Goal: Subscribe to service/newsletter

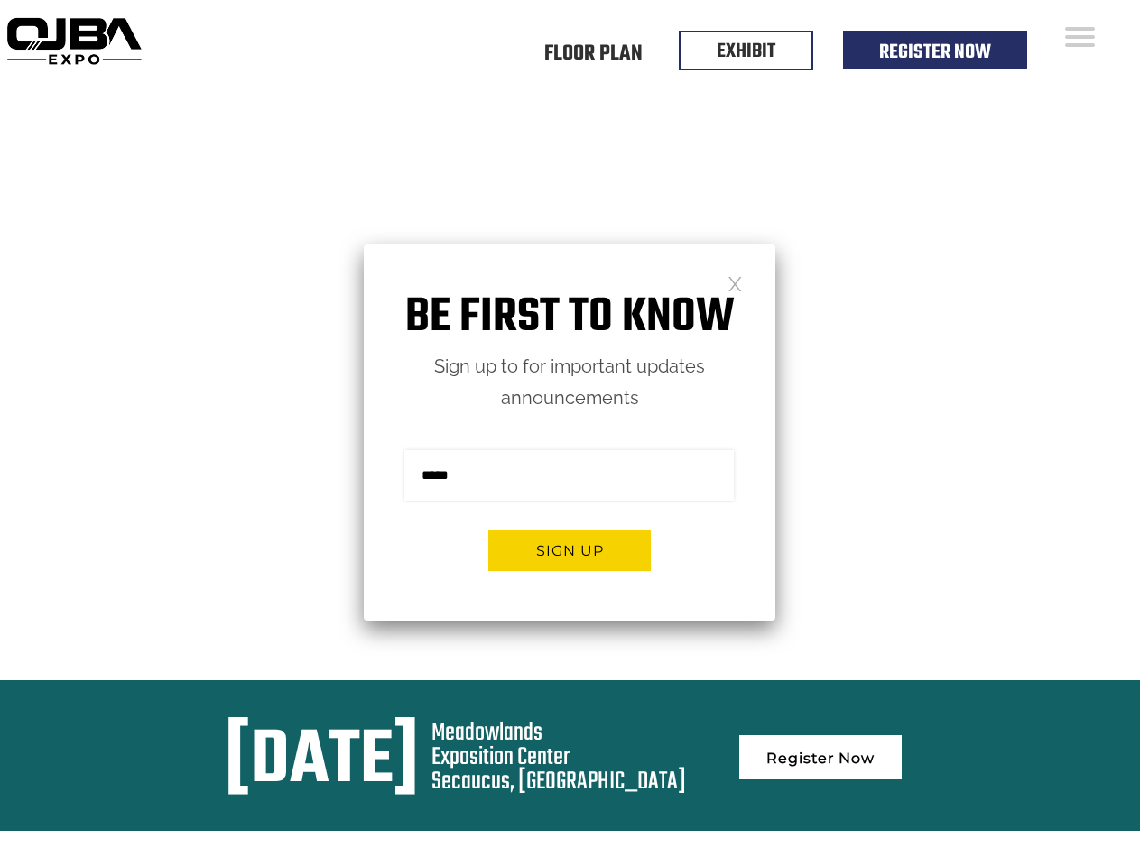
click at [570, 433] on form "Sign me up for the newsletter! ******* Sign up" at bounding box center [570, 517] width 412 height 207
click at [570, 551] on button "Sign up" at bounding box center [569, 551] width 162 height 41
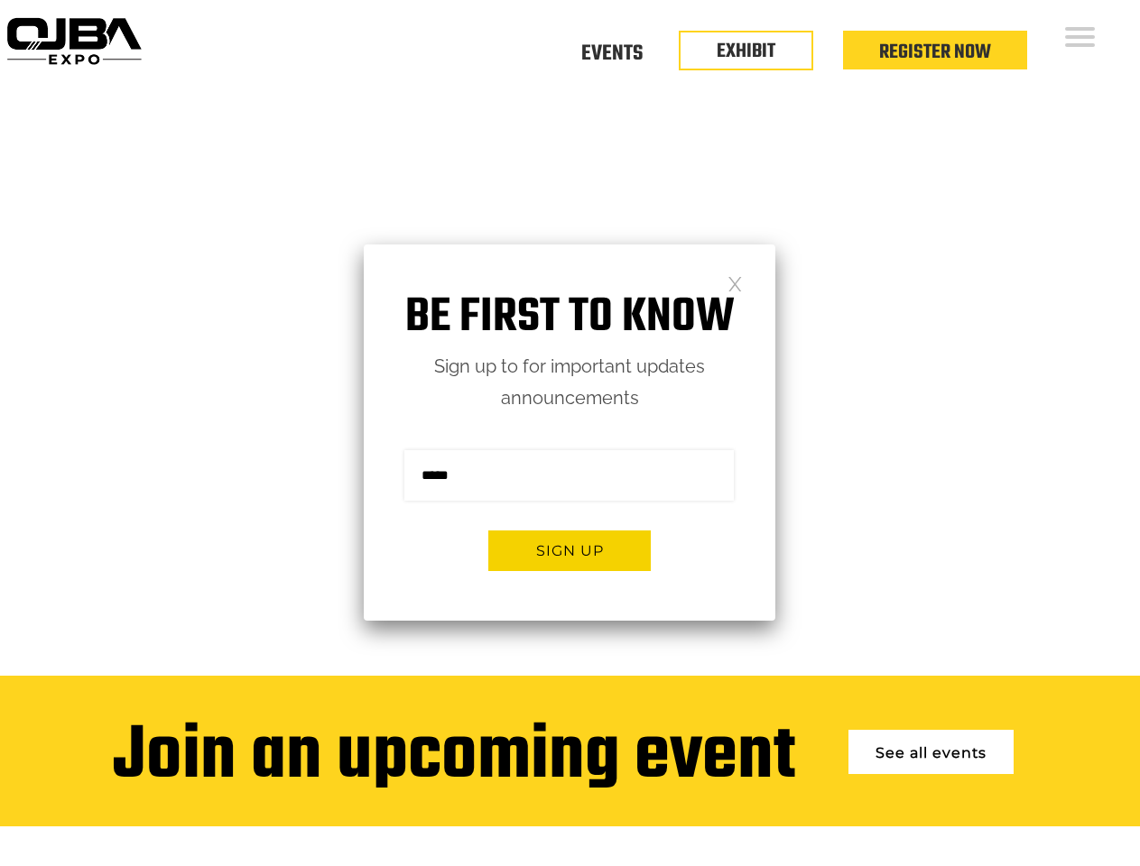
click at [570, 433] on form "Sign me up for the newsletter! ******* Sign up" at bounding box center [570, 517] width 412 height 207
click at [570, 551] on button "Sign up" at bounding box center [569, 551] width 162 height 41
